Goal: Transaction & Acquisition: Purchase product/service

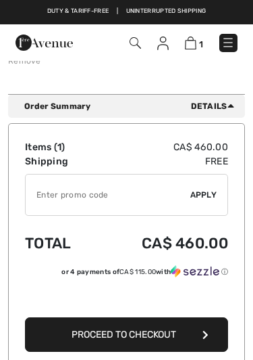
scroll to position [278, 0]
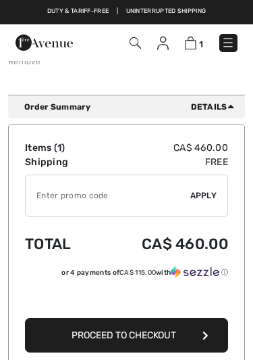
click at [62, 148] on td "Items ( 1 )" at bounding box center [60, 148] width 71 height 14
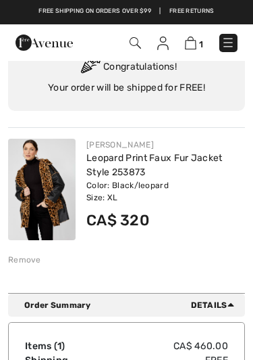
scroll to position [72, 0]
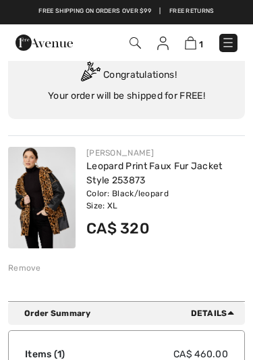
click at [193, 46] on img at bounding box center [190, 42] width 11 height 13
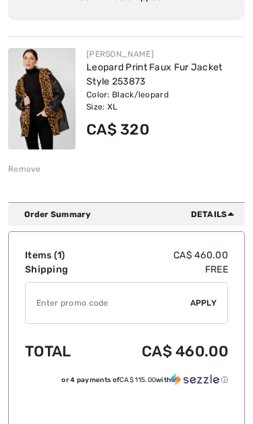
scroll to position [172, 0]
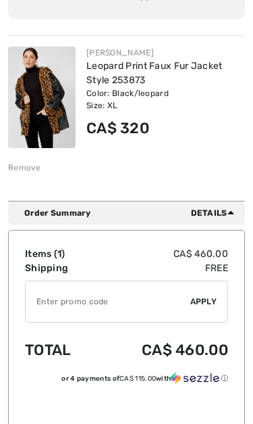
click at [55, 258] on td "Items ( 1 )" at bounding box center [60, 254] width 71 height 14
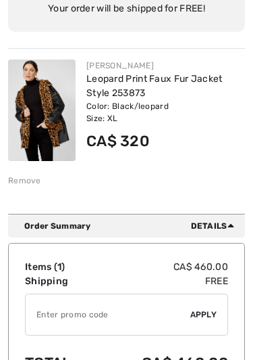
scroll to position [157, 0]
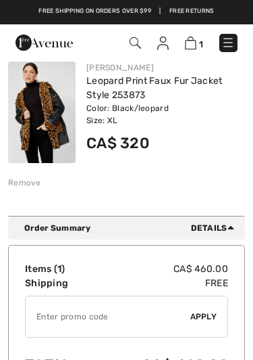
click at [203, 39] on span "1" at bounding box center [201, 44] width 4 height 10
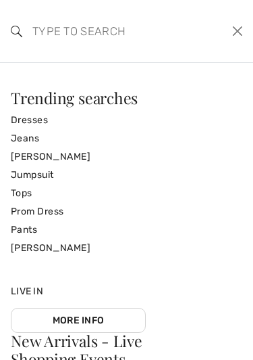
click at [49, 113] on link "Dresses" at bounding box center [127, 120] width 232 height 18
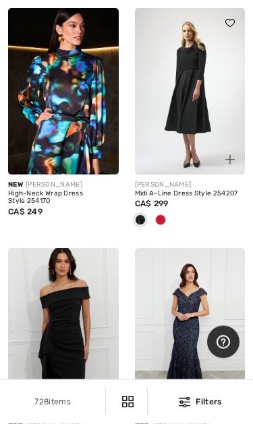
scroll to position [768, 0]
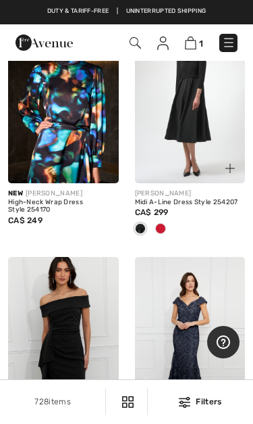
click at [209, 177] on div at bounding box center [222, 160] width 45 height 45
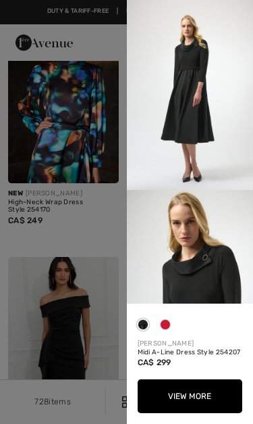
click at [205, 117] on img at bounding box center [190, 95] width 127 height 190
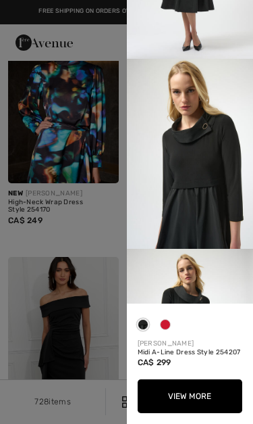
click at [170, 322] on span at bounding box center [165, 324] width 11 height 11
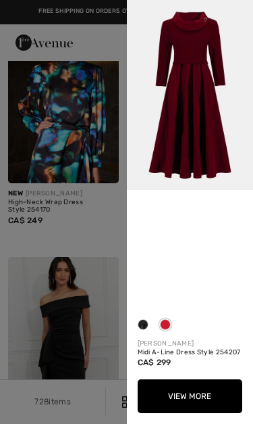
scroll to position [0, 0]
click at [148, 326] on span at bounding box center [143, 324] width 11 height 11
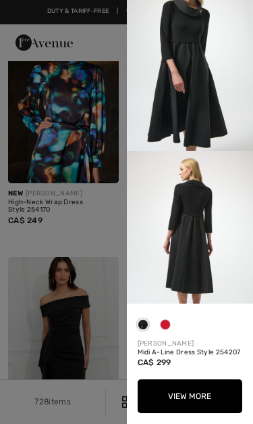
scroll to position [418, 0]
click at [213, 359] on button "View More" at bounding box center [190, 396] width 105 height 34
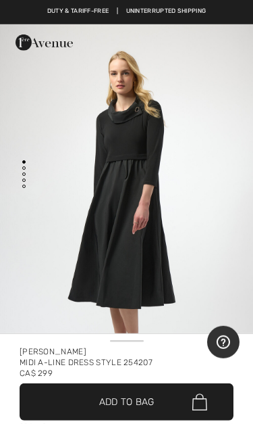
click at [167, 405] on span "✔ Added to Bag Add to Bag" at bounding box center [127, 401] width 214 height 37
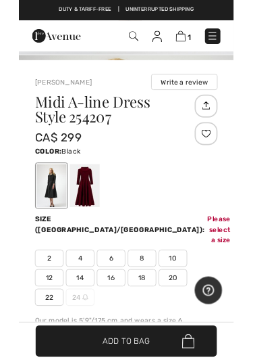
scroll to position [341, 0]
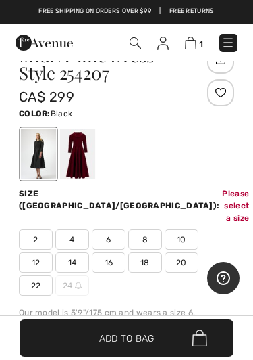
click at [150, 252] on span "18" at bounding box center [145, 262] width 34 height 20
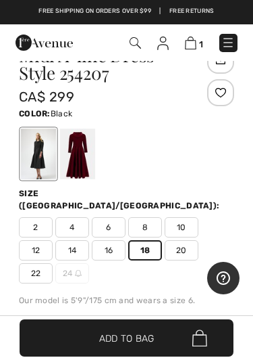
click at [153, 317] on div "I can't find my size" at bounding box center [128, 323] width 85 height 12
click at [69, 317] on span "Size Guide" at bounding box center [44, 323] width 51 height 12
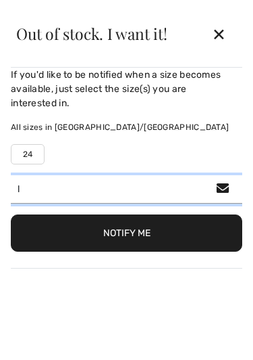
scroll to position [350, 0]
type input "l1"
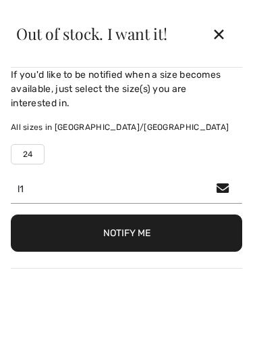
click at [218, 36] on div "✕" at bounding box center [219, 34] width 36 height 28
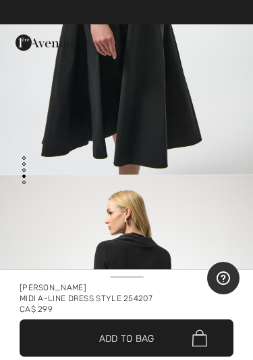
scroll to position [991, 0]
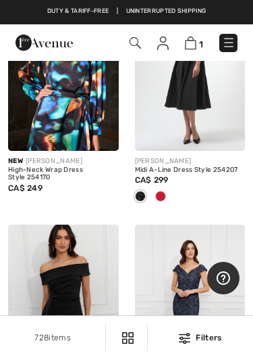
click at [209, 174] on div "Midi A-Line Dress Style 254207" at bounding box center [190, 170] width 111 height 8
click at [215, 127] on div at bounding box center [222, 127] width 45 height 45
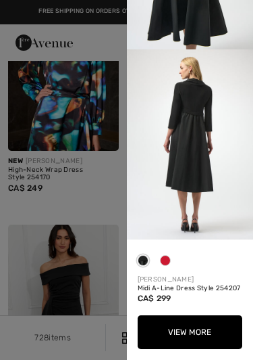
scroll to position [520, 0]
click at [206, 333] on button "View More" at bounding box center [190, 332] width 105 height 34
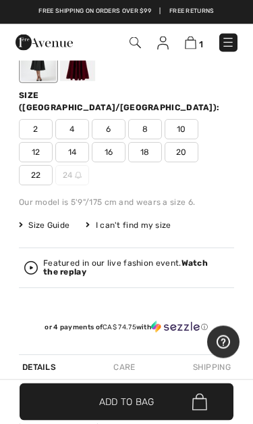
scroll to position [457, 0]
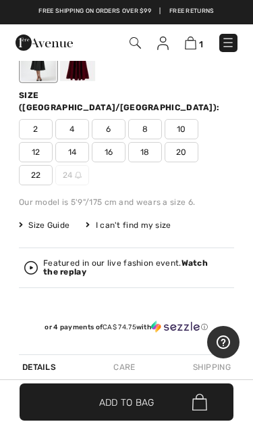
click at [55, 219] on span "Size Guide" at bounding box center [44, 225] width 51 height 12
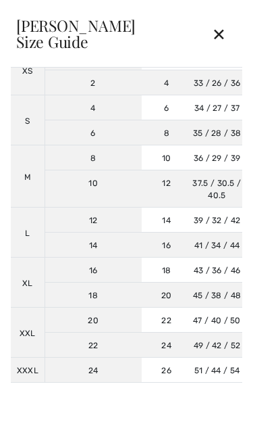
scroll to position [135, 0]
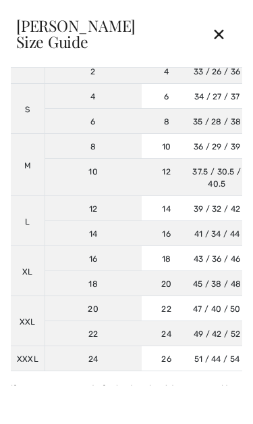
click at [236, 228] on td "41 / 34 / 44 104 / 86 / 112" at bounding box center [217, 233] width 51 height 25
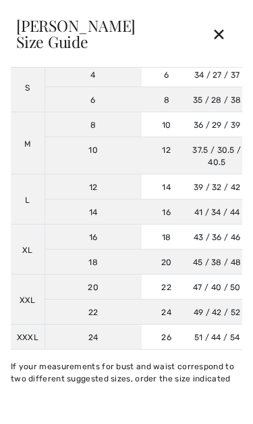
scroll to position [156, 0]
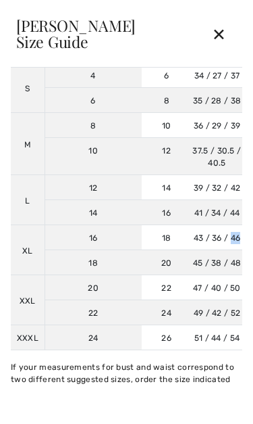
click at [226, 35] on div "✕" at bounding box center [219, 34] width 36 height 28
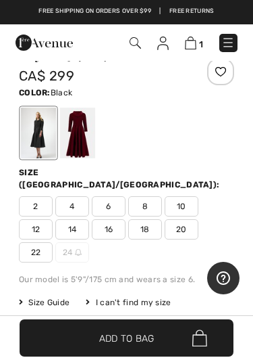
scroll to position [360, 0]
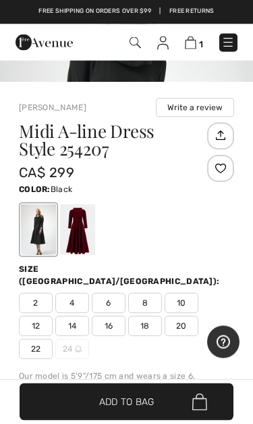
click at [115, 316] on span "16" at bounding box center [109, 326] width 34 height 20
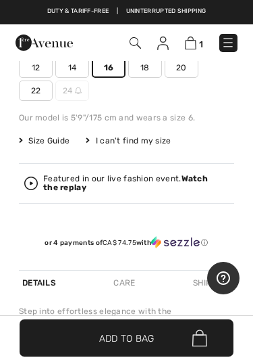
scroll to position [512, 0]
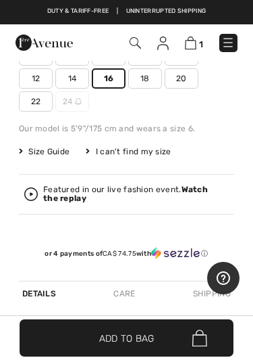
click at [154, 68] on span "18" at bounding box center [145, 78] width 34 height 20
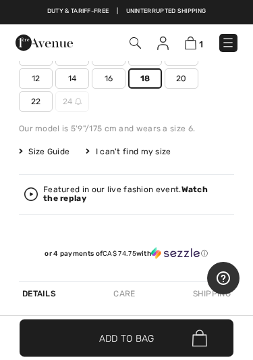
click at [195, 43] on img at bounding box center [190, 42] width 11 height 13
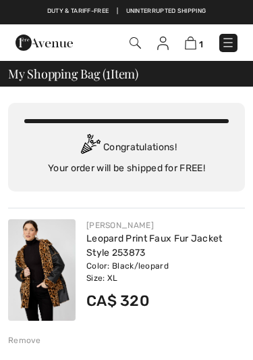
click at [195, 41] on img at bounding box center [190, 42] width 11 height 13
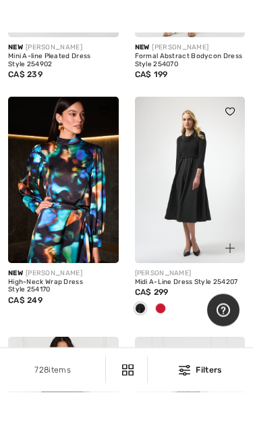
scroll to position [723, 0]
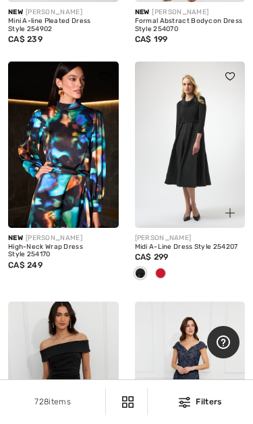
click at [214, 184] on img at bounding box center [190, 144] width 111 height 166
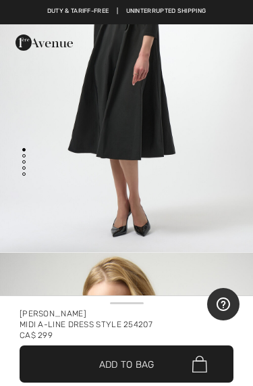
scroll to position [152, 0]
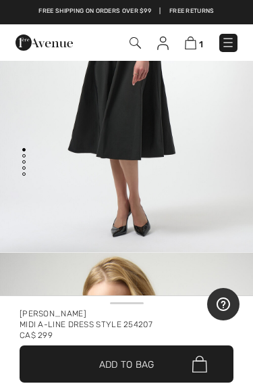
click at [214, 190] on img "1 / 5" at bounding box center [126, 62] width 253 height 380
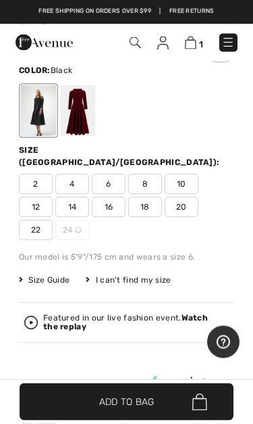
scroll to position [402, 0]
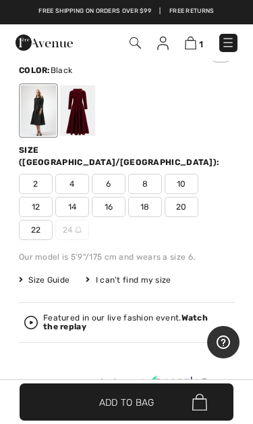
click at [64, 274] on span "Size Guide" at bounding box center [44, 280] width 51 height 12
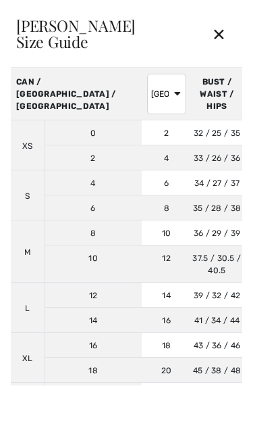
scroll to position [60, 0]
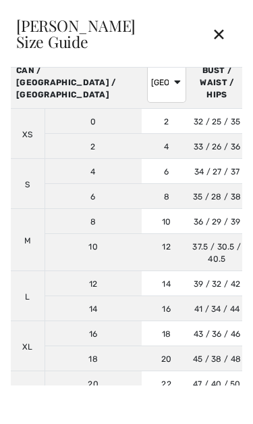
click at [192, 321] on td "43 / 36 / 46 109 / 91 / 117" at bounding box center [217, 333] width 51 height 25
click at [211, 251] on td "37.5 / 30.5 / 40.5 95 / 77 / 103" at bounding box center [217, 252] width 51 height 37
